Goal: Check status: Check status

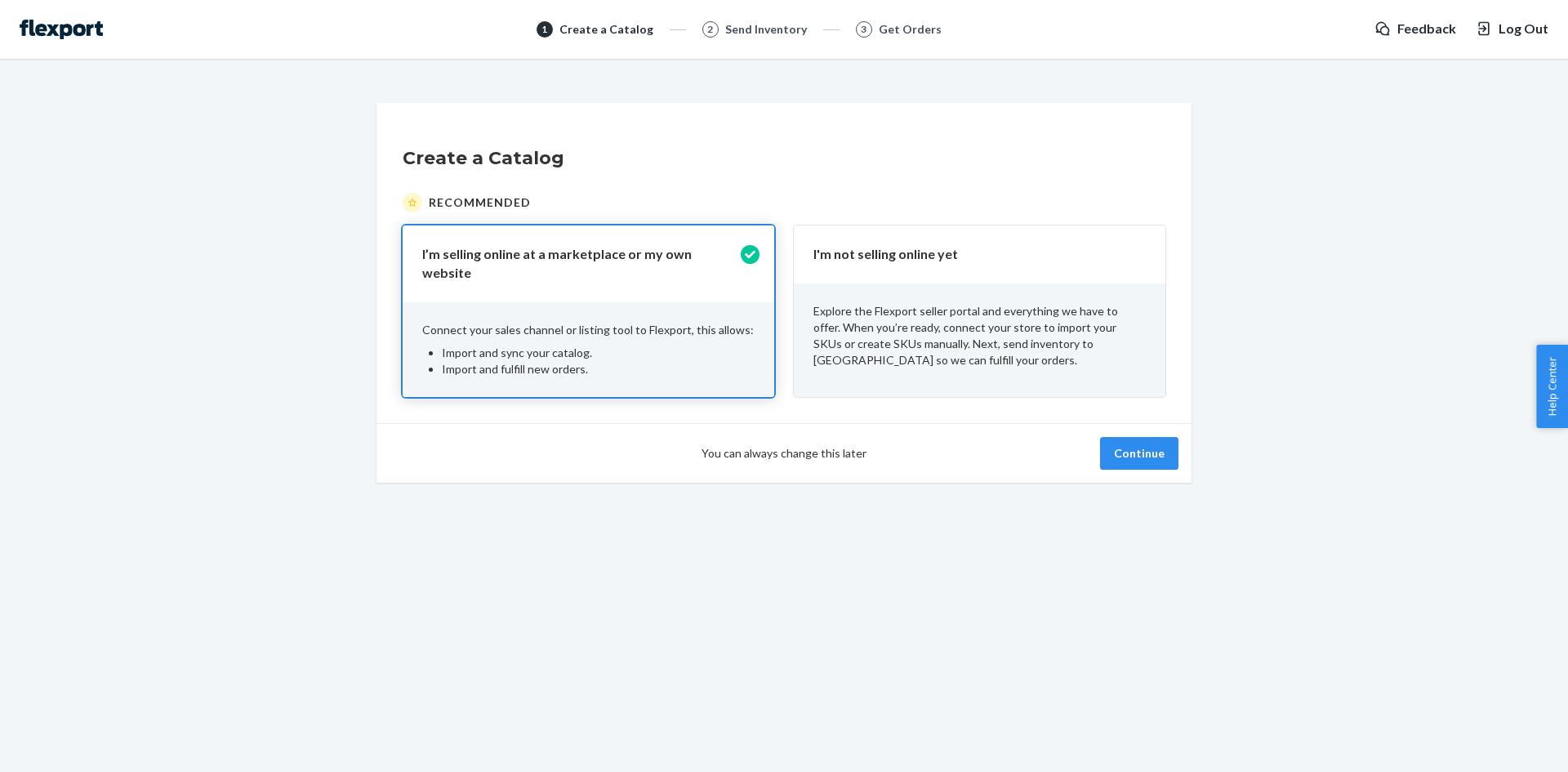
click at [1152, 426] on div "You can always change this later Continue" at bounding box center [784, 453] width 815 height 59
click at [1156, 440] on button "Continue" at bounding box center [1138, 453] width 78 height 33
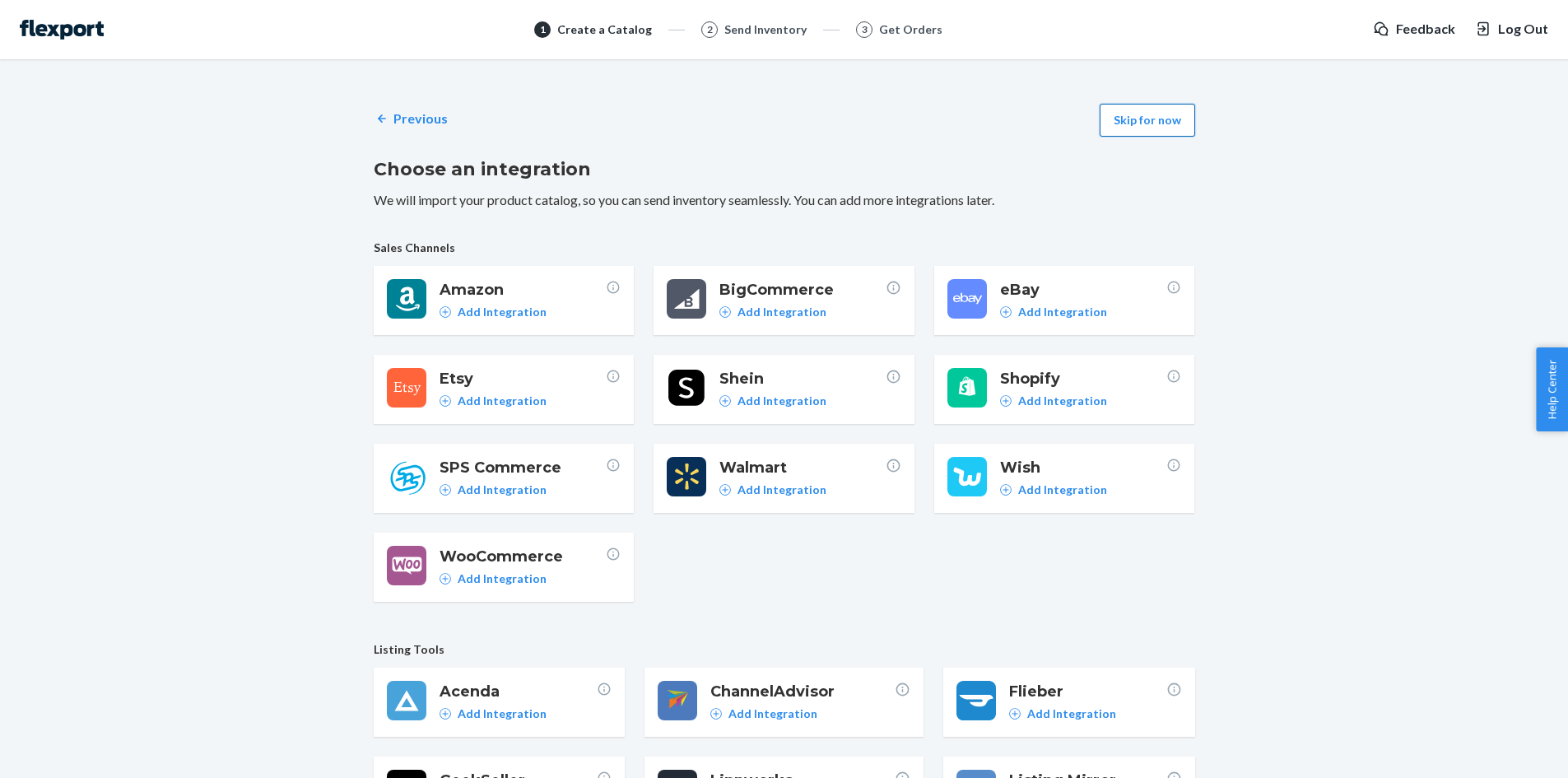
click at [1159, 115] on button "Skip for now" at bounding box center [1147, 120] width 96 height 33
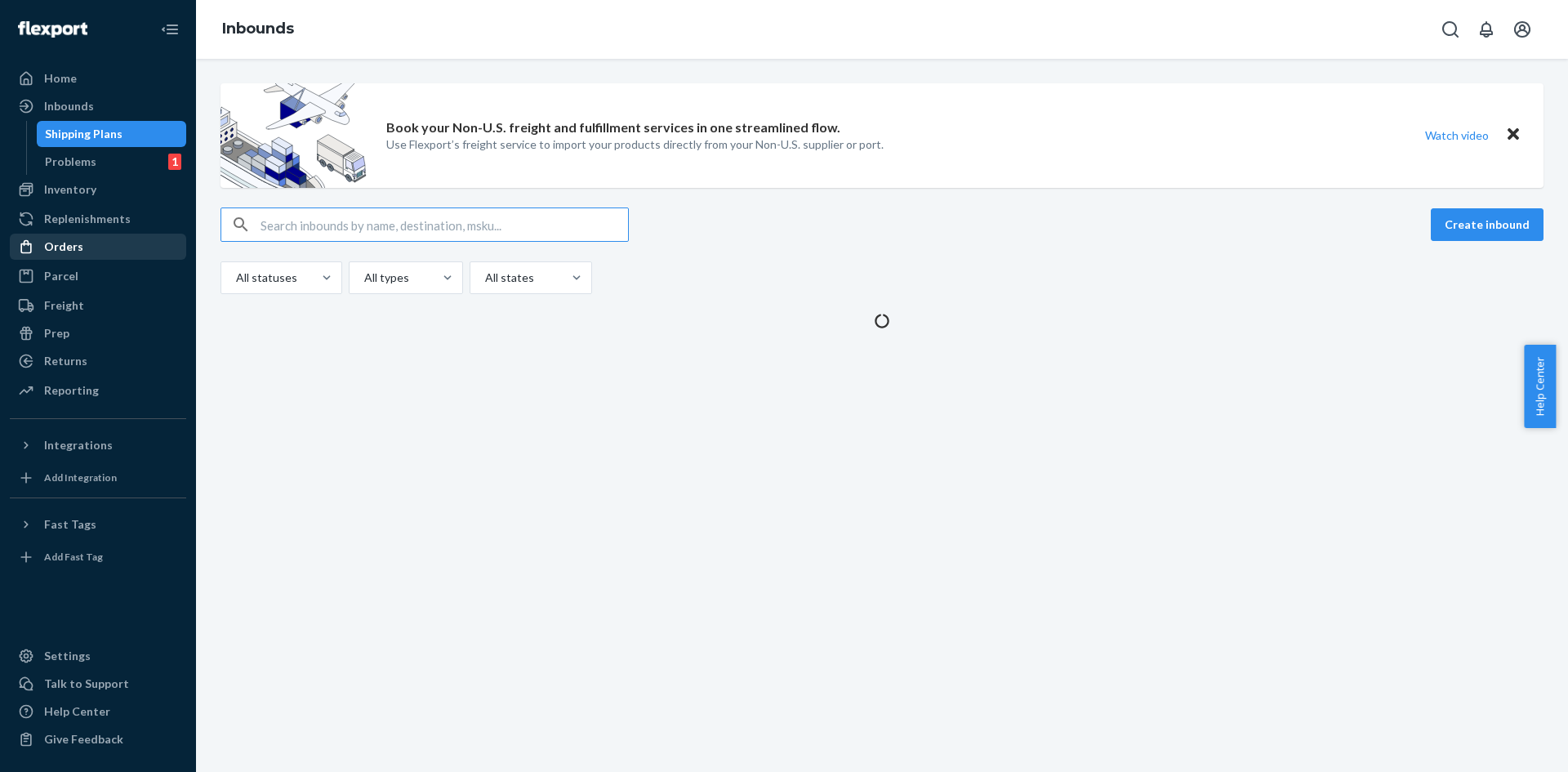
click at [129, 253] on div "Orders" at bounding box center [98, 246] width 173 height 23
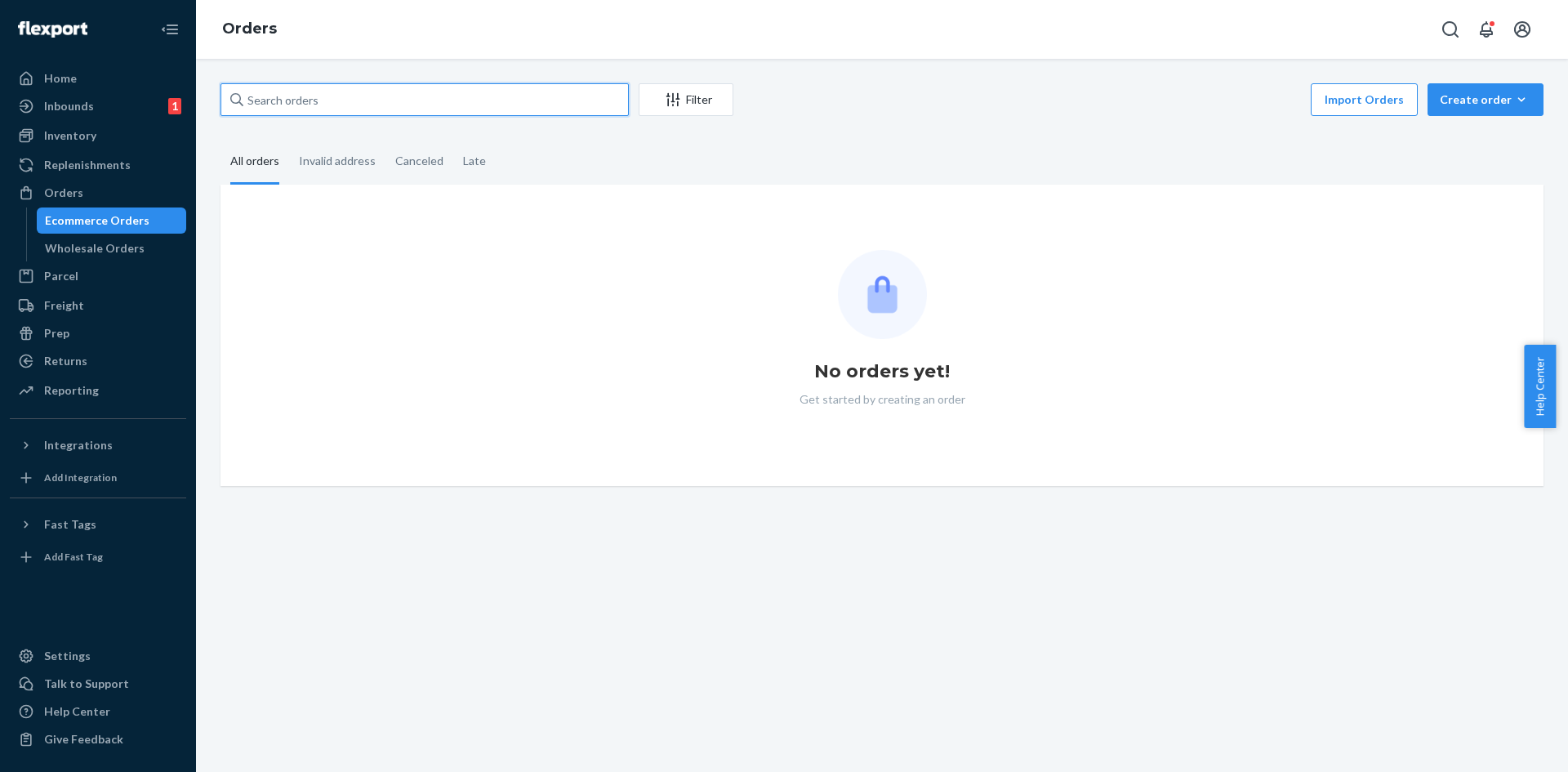
click at [382, 97] on input "text" at bounding box center [424, 99] width 408 height 33
paste input "327333"
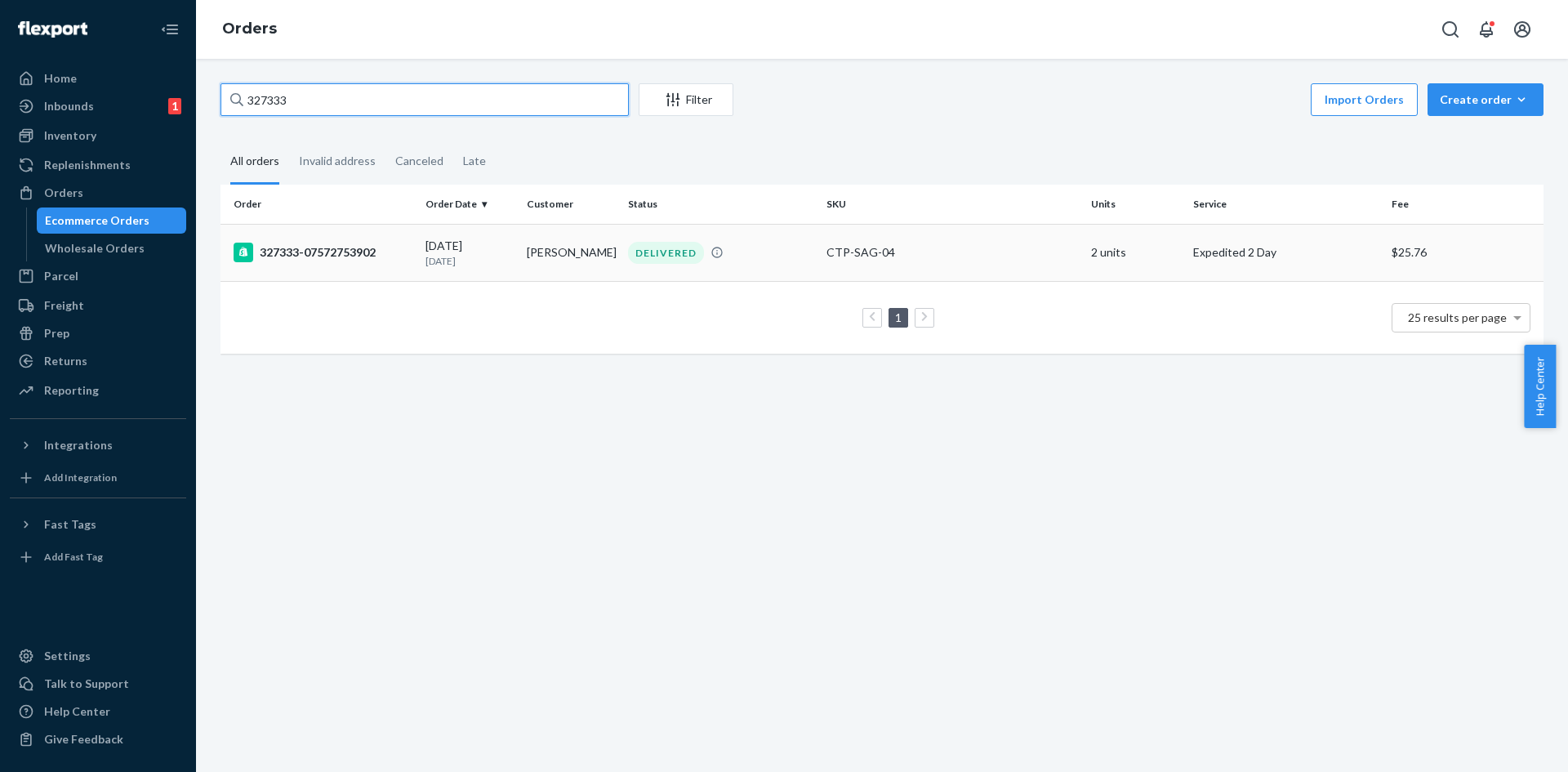
type input "327333"
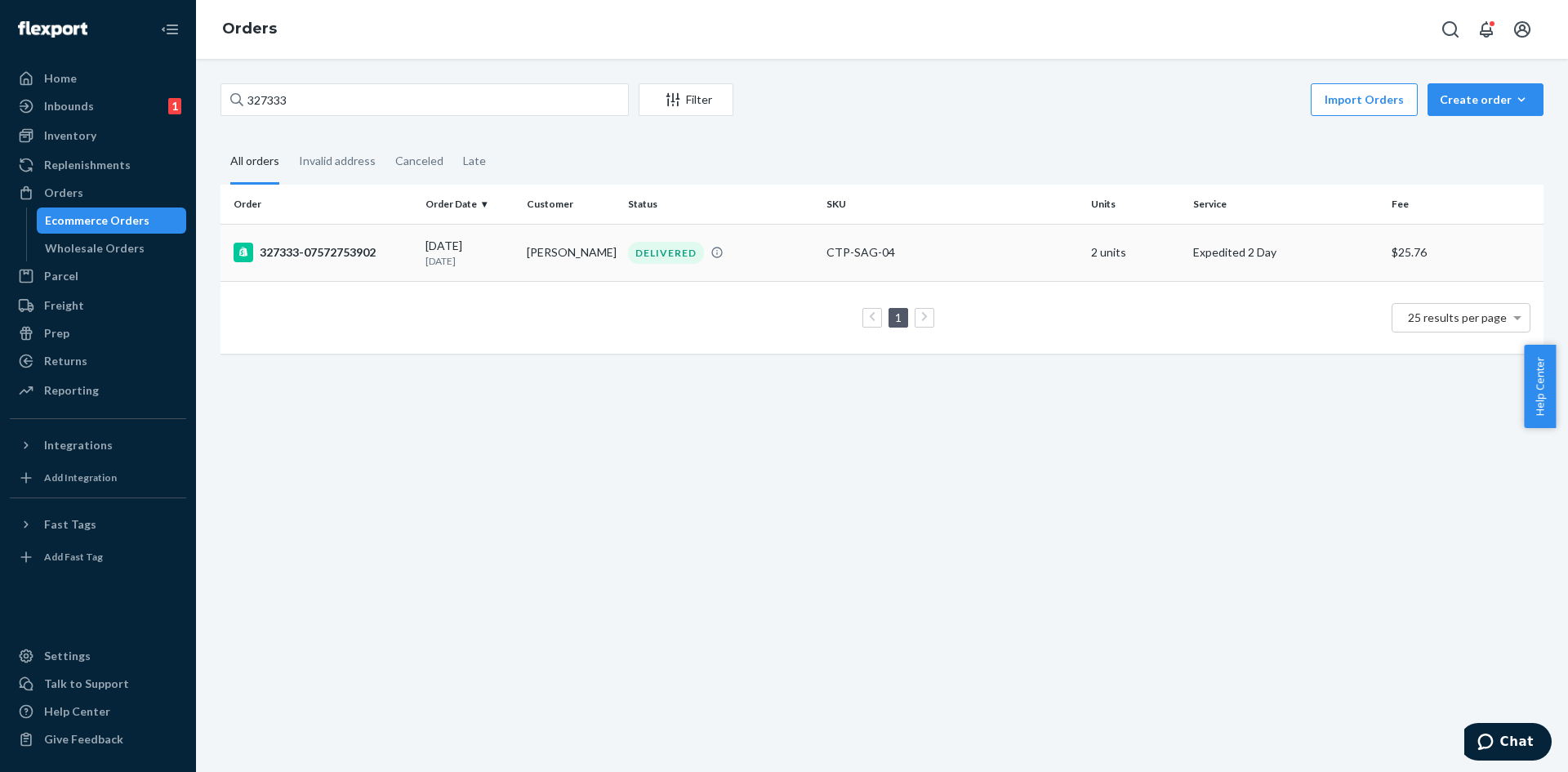
click at [446, 252] on div "[DATE] [DATE]" at bounding box center [469, 253] width 88 height 31
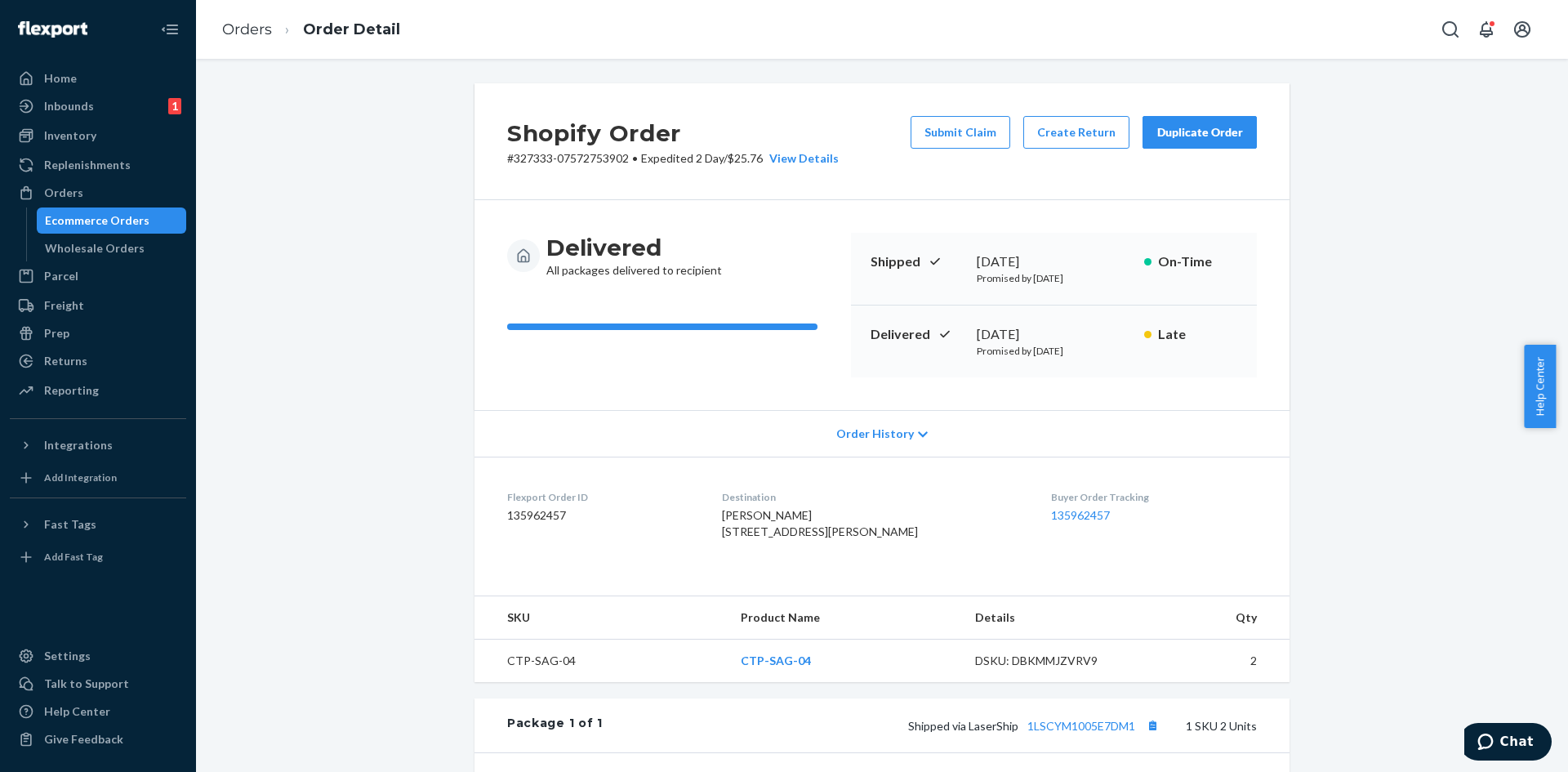
click at [408, 393] on div "Shopify Order # 327333-07572753902 • Expedited 2 Day / $25.76 View Details Subm…" at bounding box center [882, 566] width 1348 height 968
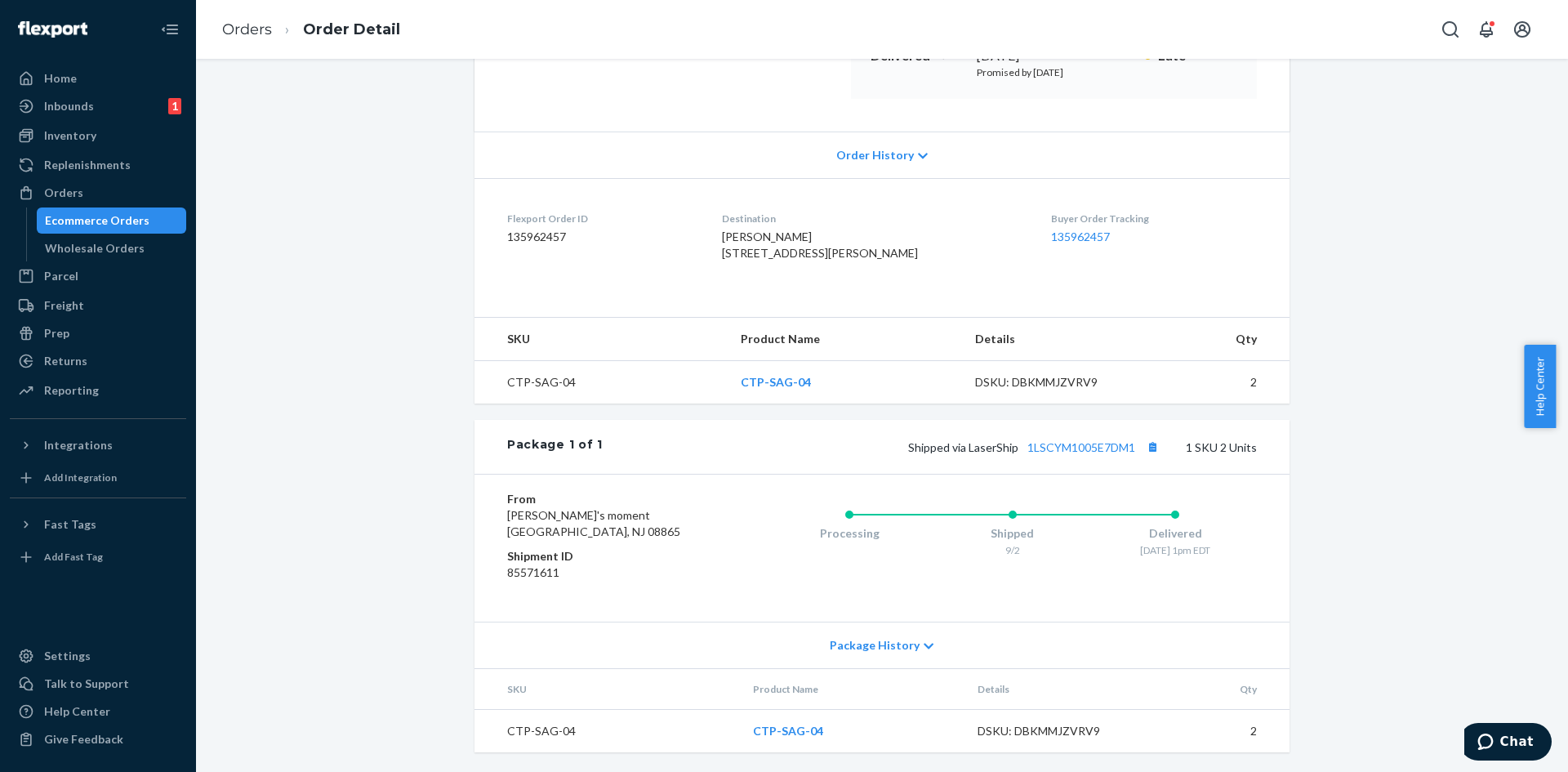
scroll to position [311, 0]
click at [859, 650] on span "Package History" at bounding box center [874, 645] width 90 height 17
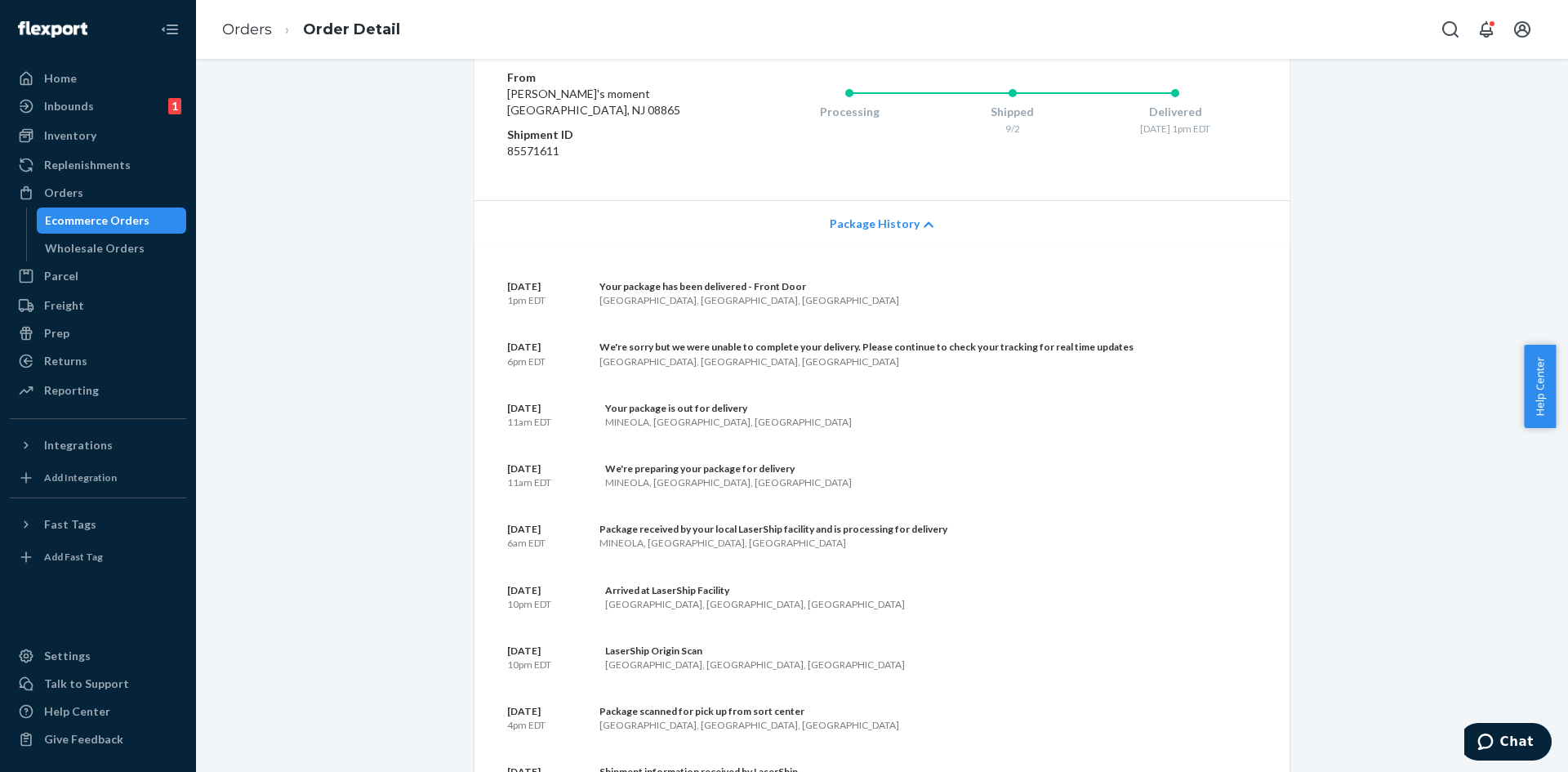
scroll to position [704, 0]
click at [228, 26] on link "Orders" at bounding box center [247, 30] width 49 height 18
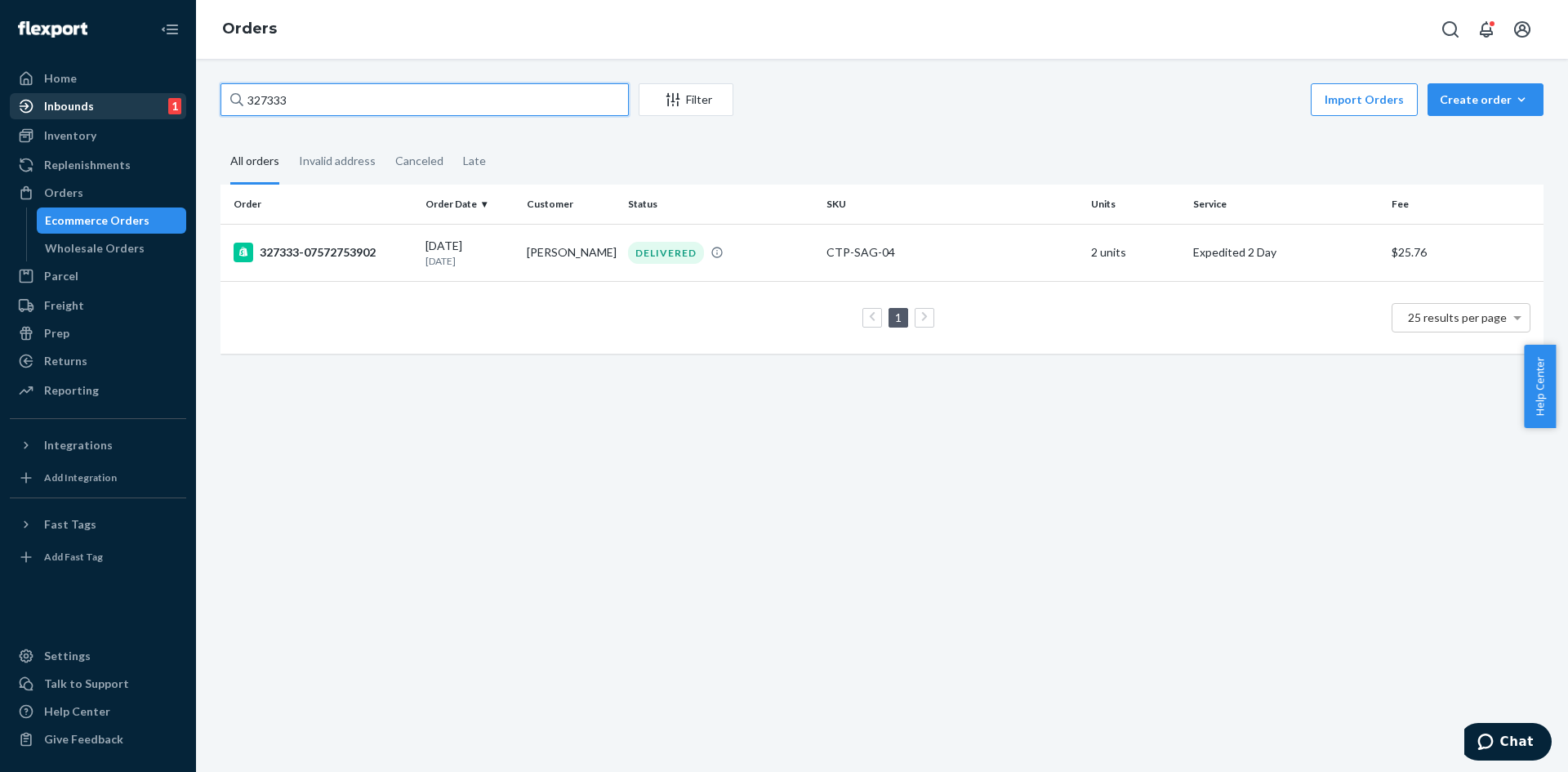
drag, startPoint x: 371, startPoint y: 101, endPoint x: 157, endPoint y: 106, distance: 214.1
click at [158, 106] on div "Home Inbounds 1 Shipping Plans Problems 1 Inventory Products Replenishments Ord…" at bounding box center [784, 386] width 1568 height 772
paste input "4776"
type input "324776"
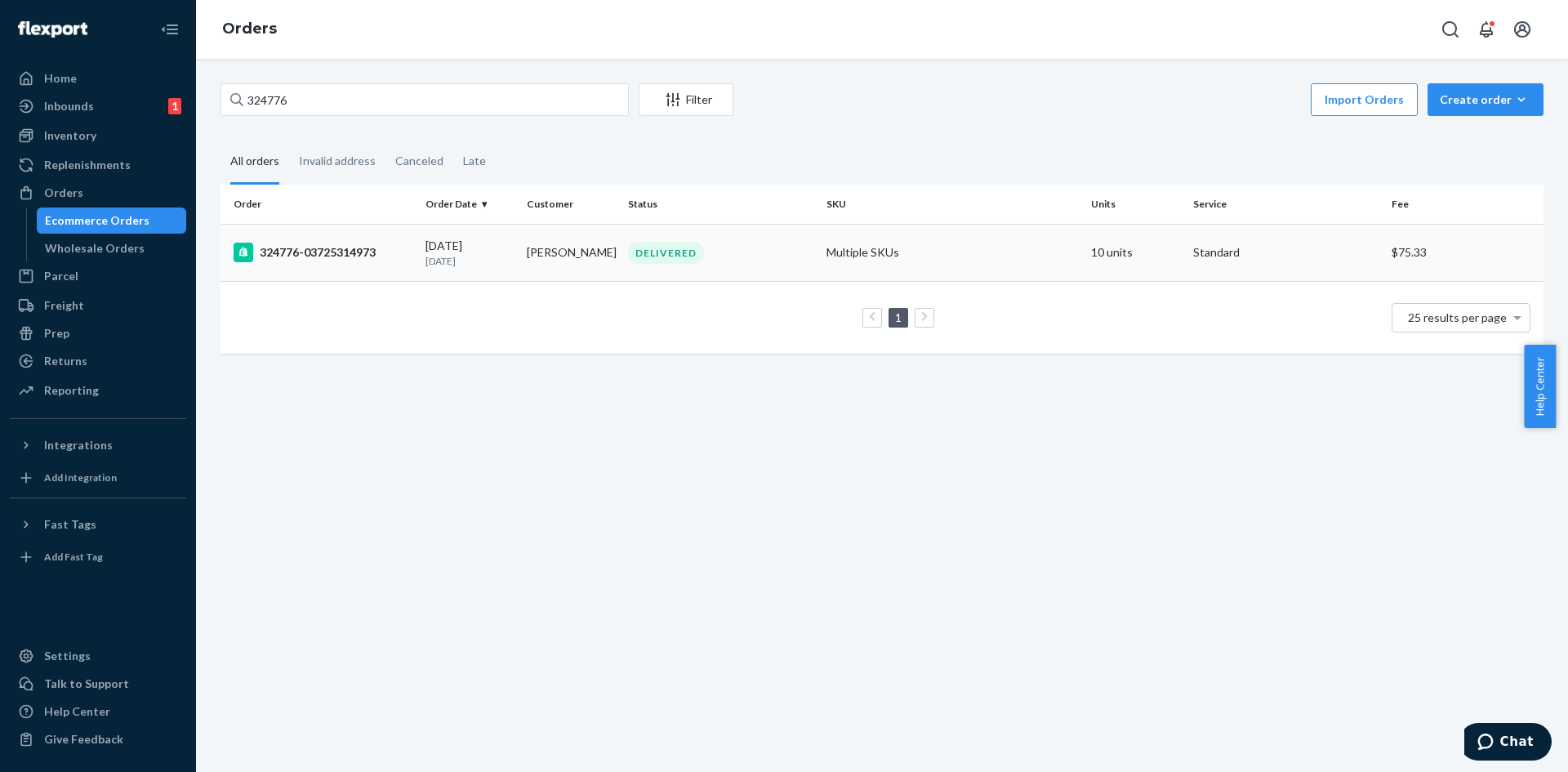
click at [504, 232] on td "[DATE] [DATE]" at bounding box center [469, 252] width 101 height 57
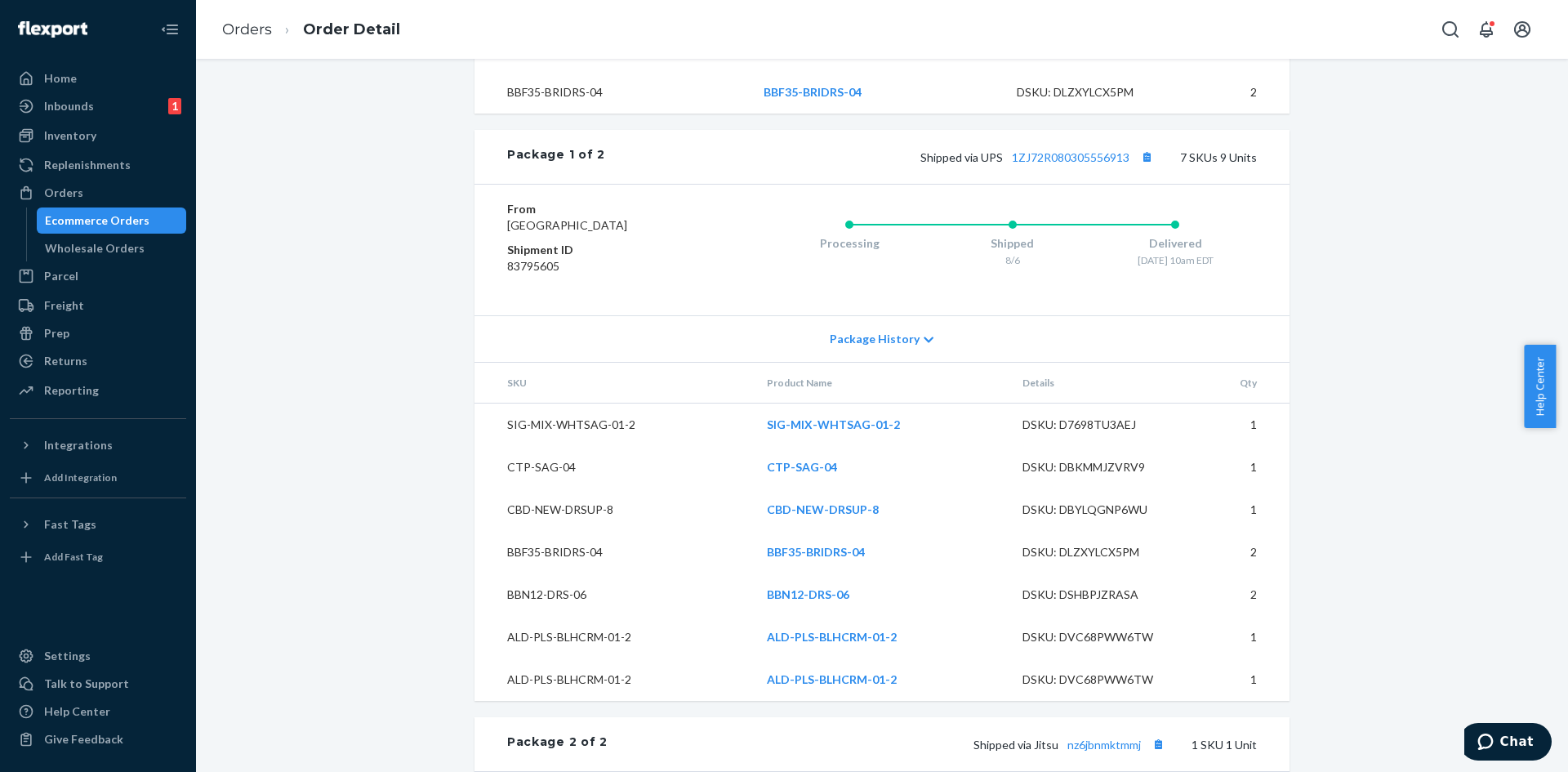
scroll to position [839, 0]
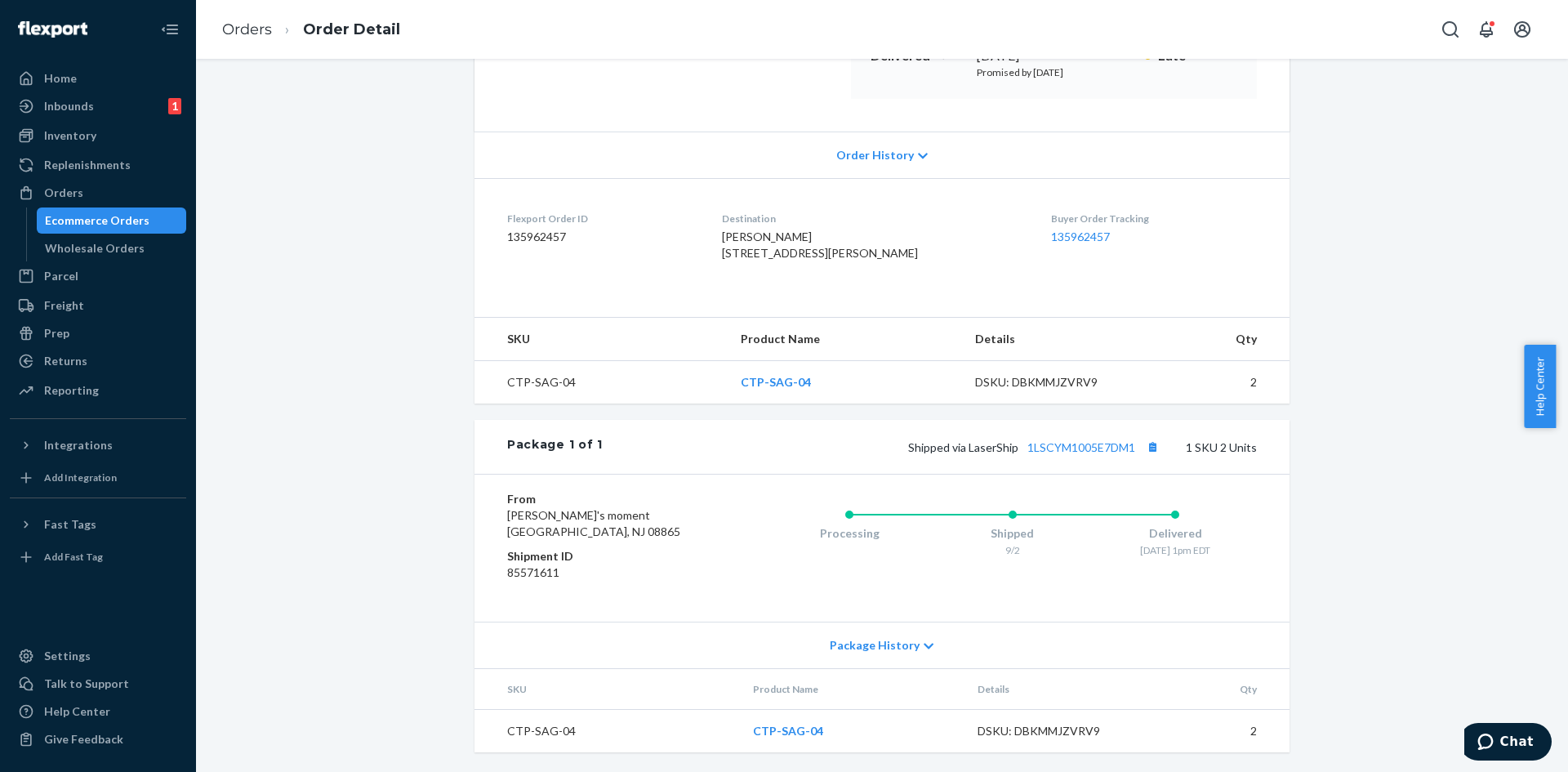
scroll to position [311, 0]
click at [901, 643] on span "Package History" at bounding box center [874, 645] width 90 height 17
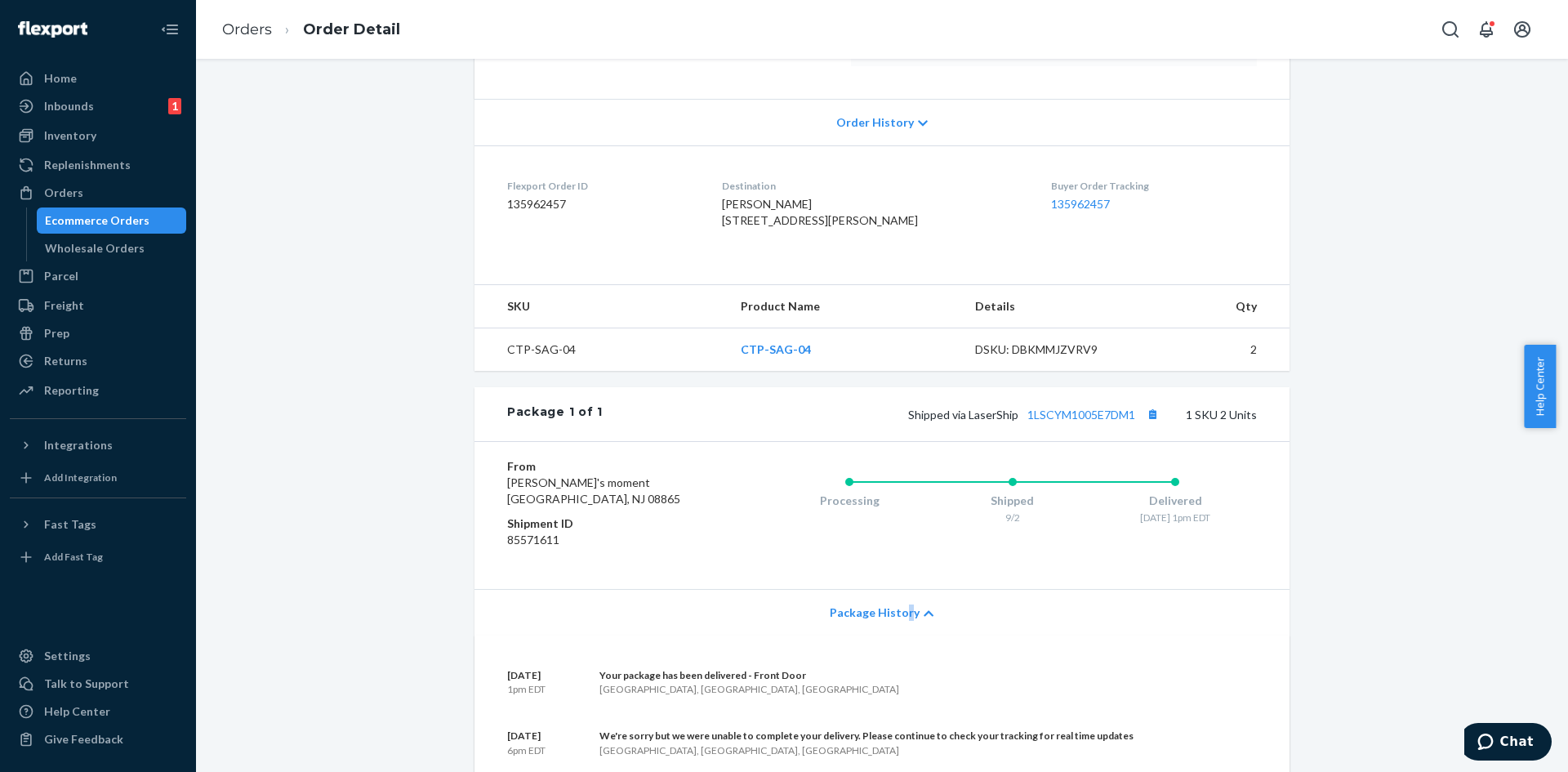
drag, startPoint x: 1567, startPoint y: 365, endPoint x: 1556, endPoint y: 473, distance: 108.6
click at [1556, 473] on body "Home Inbounds 1 Shipping Plans Problems 1 Inventory Products Replenishments Ord…" at bounding box center [784, 386] width 1568 height 772
click at [1325, 479] on div "Shopify Order # 327333-07572753902 • Expedited 2 Day / $25.76 View Details Subm…" at bounding box center [882, 561] width 1348 height 1580
click at [243, 35] on link "Orders" at bounding box center [247, 30] width 49 height 18
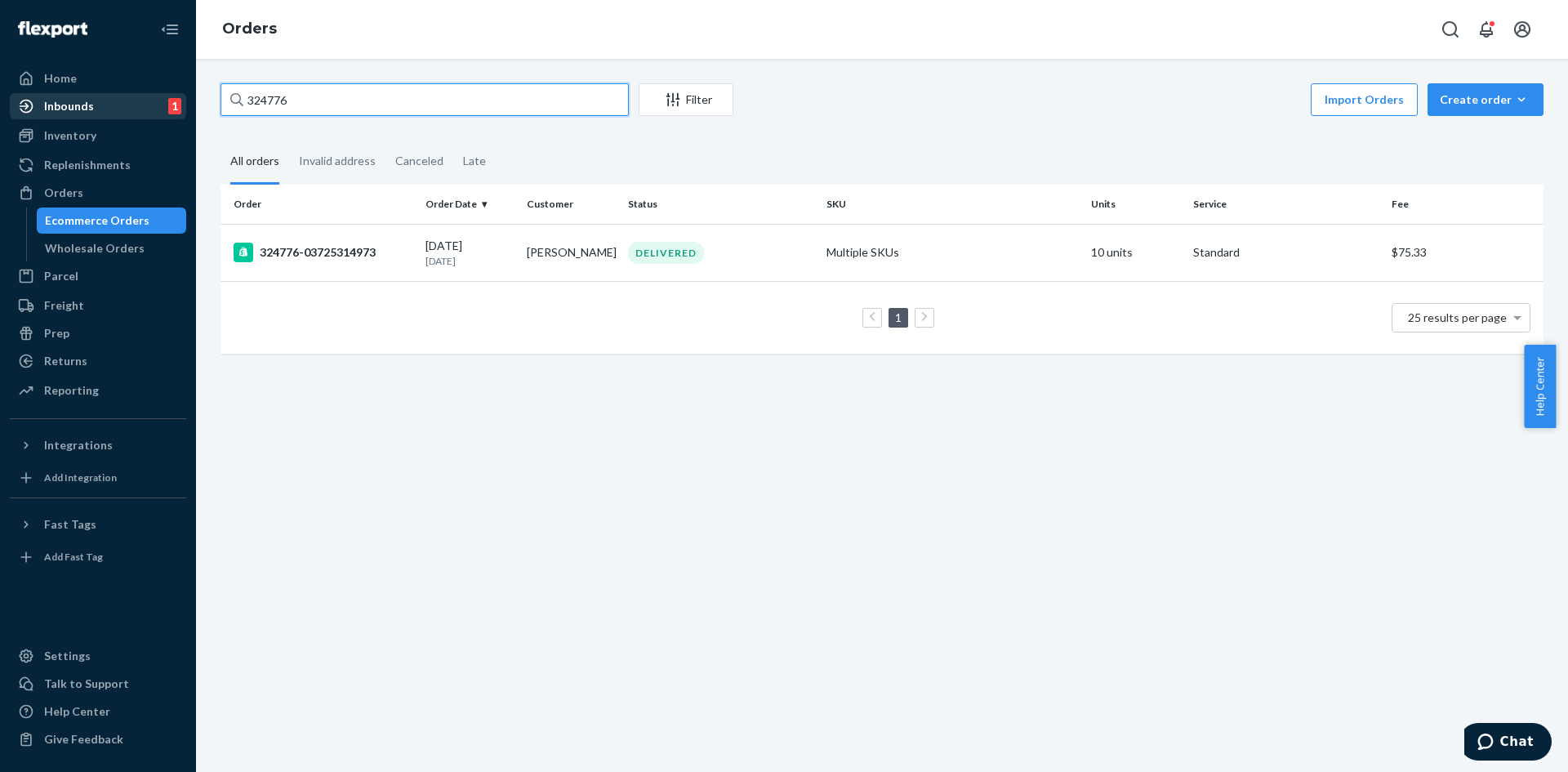
drag, startPoint x: 433, startPoint y: 103, endPoint x: 121, endPoint y: 114, distance: 312.2
click at [121, 114] on div "Home Inbounds 1 Shipping Plans Problems 1 Inventory Products Replenishments Ord…" at bounding box center [784, 386] width 1568 height 772
paste input "8134"
type input "328134"
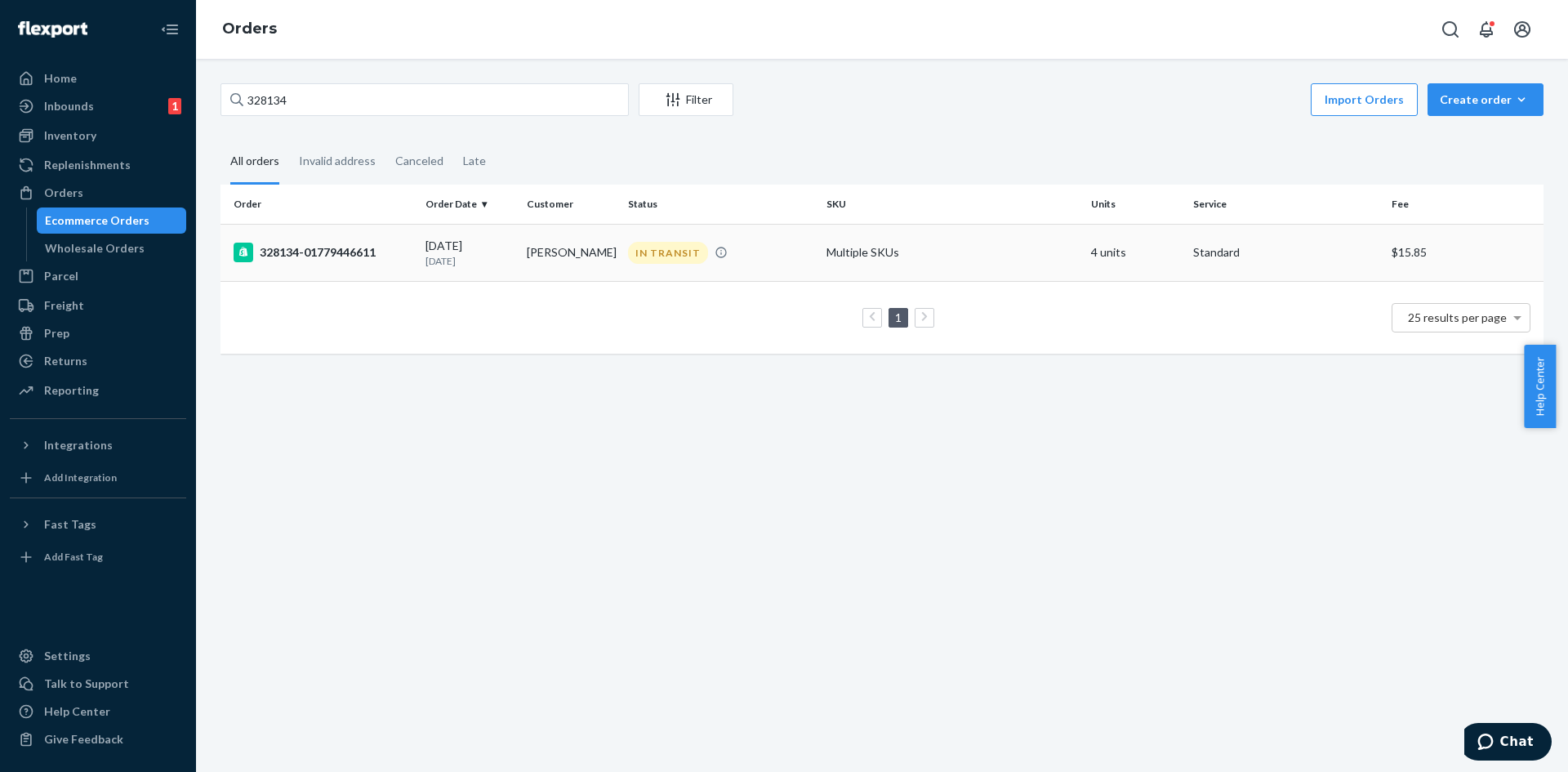
click at [440, 247] on div "[DATE] [DATE]" at bounding box center [469, 253] width 88 height 31
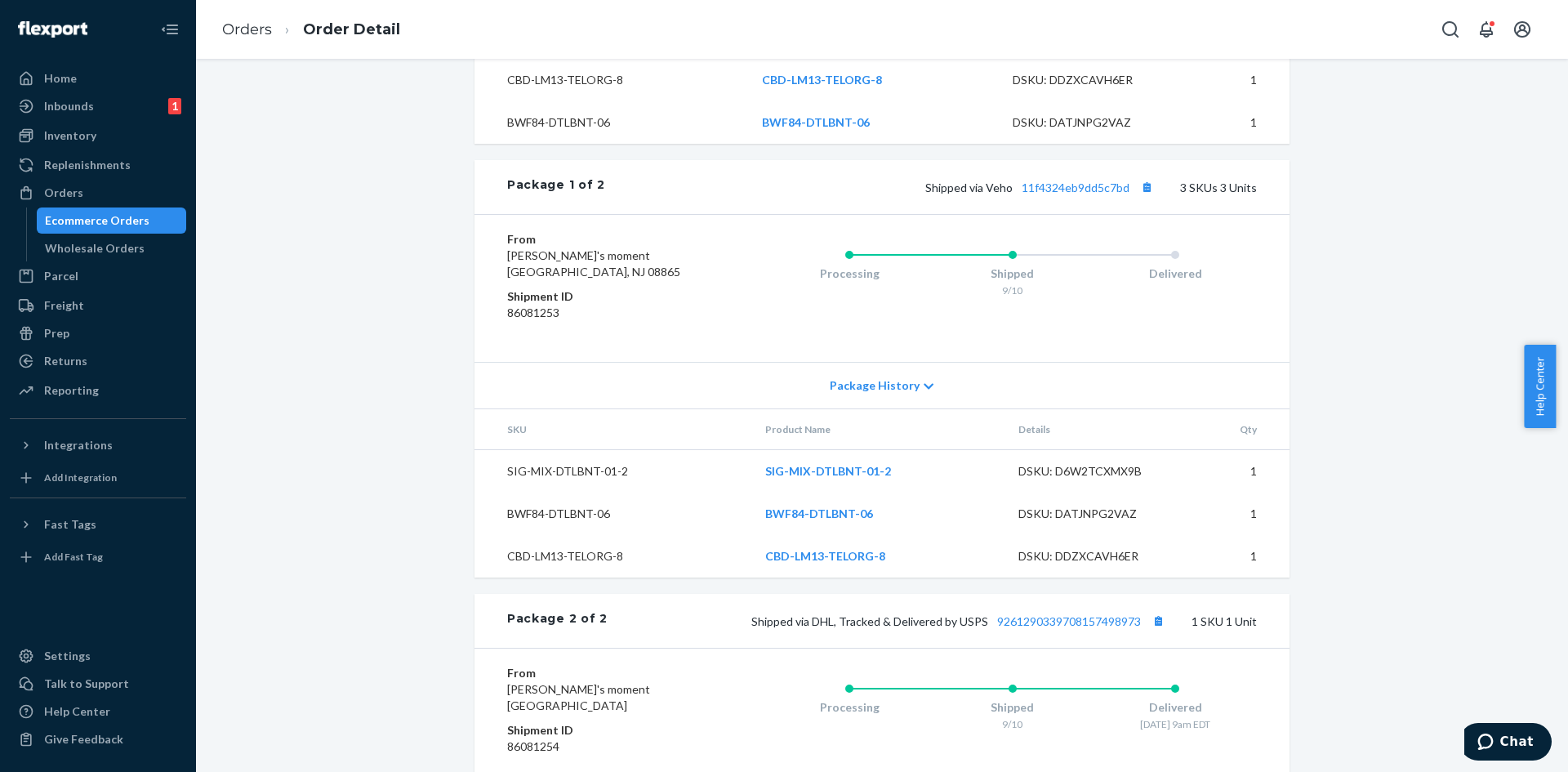
scroll to position [613, 0]
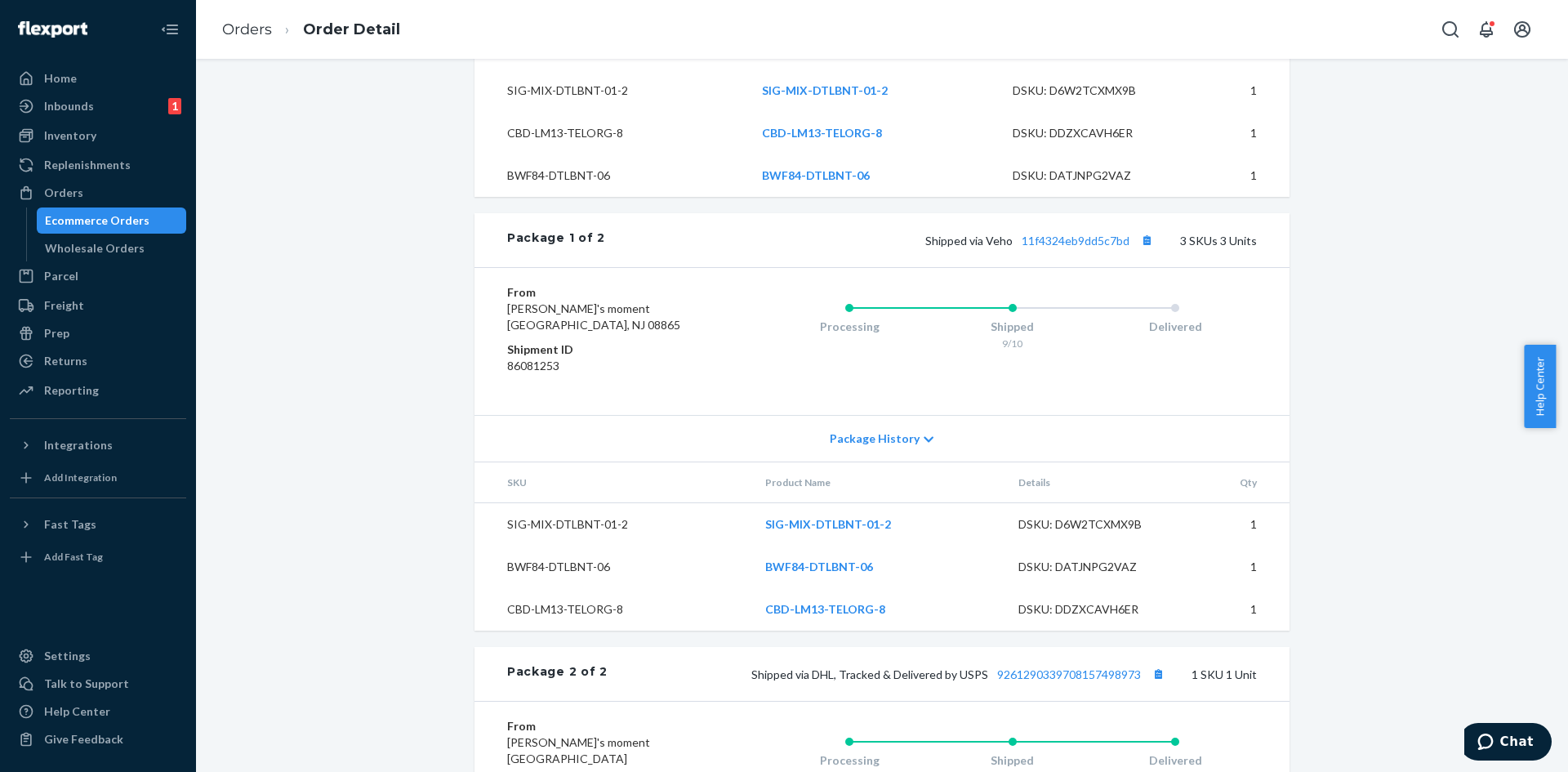
click at [1066, 251] on div "Shipped via Veho 11f4324eb9dd5c7bd 3 SKUs 3 Units" at bounding box center [931, 239] width 652 height 21
click at [1060, 247] on link "11f4324eb9dd5c7bd" at bounding box center [1075, 240] width 108 height 14
drag, startPoint x: 1018, startPoint y: 274, endPoint x: 1124, endPoint y: 278, distance: 106.1
click at [1124, 247] on span "Shipped via Veho 11f4324eb9dd5c7bd" at bounding box center [1040, 240] width 232 height 14
copy link "11f4324eb9dd5c7bd"
